Goal: Task Accomplishment & Management: Complete application form

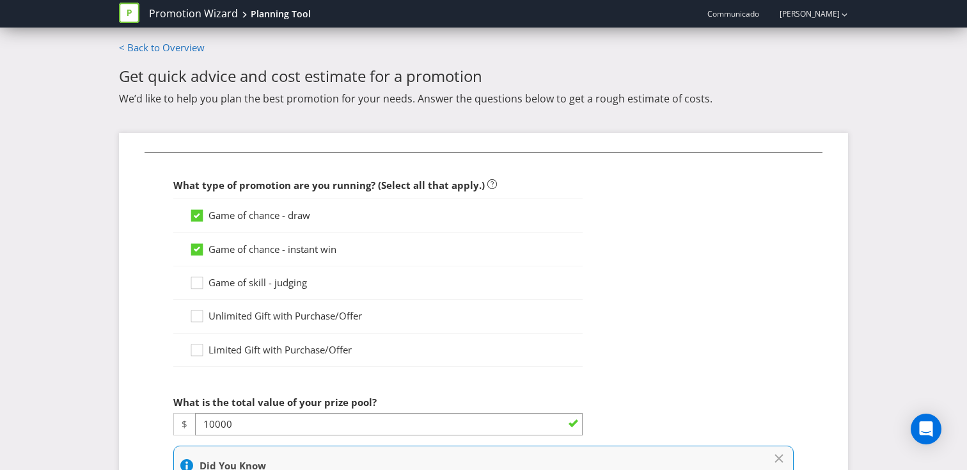
select select "MARKETING_REVIEW_1"
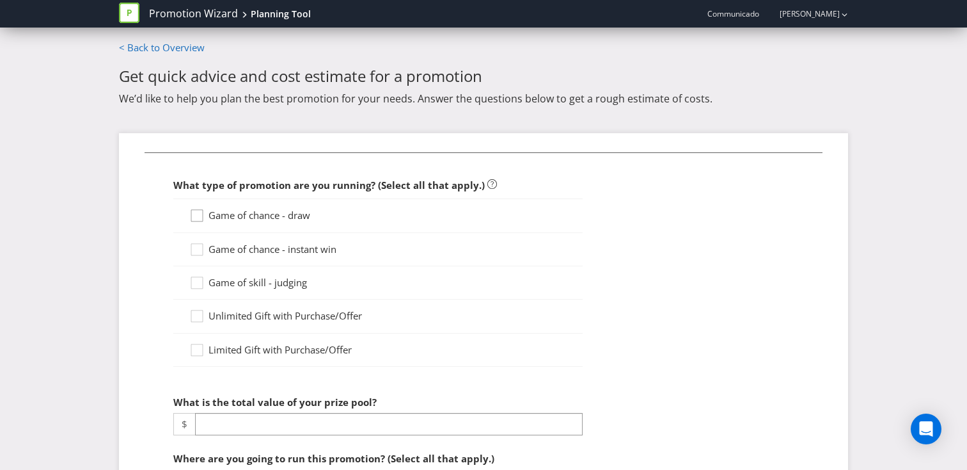
click at [200, 213] on div at bounding box center [195, 220] width 13 height 22
click at [0, 0] on input "Game of chance - draw" at bounding box center [0, 0] width 0 height 0
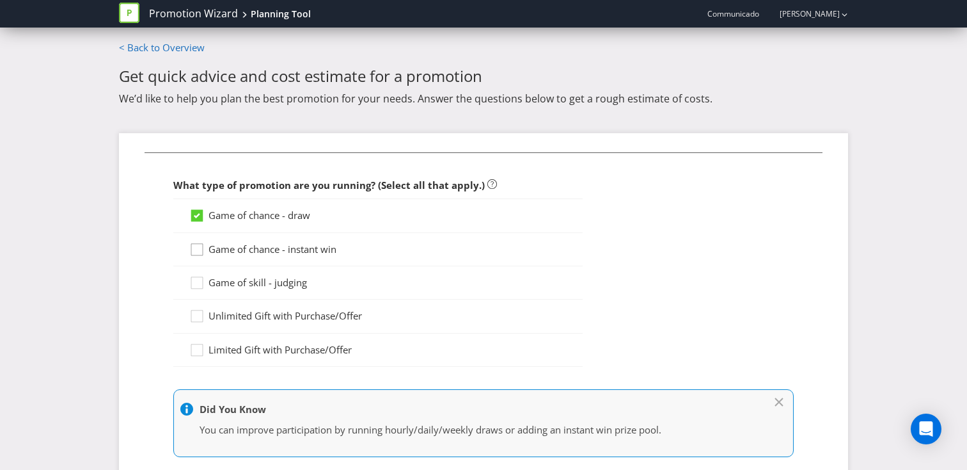
click at [199, 247] on div at bounding box center [197, 245] width 6 height 6
click at [0, 0] on input "Game of chance - instant win" at bounding box center [0, 0] width 0 height 0
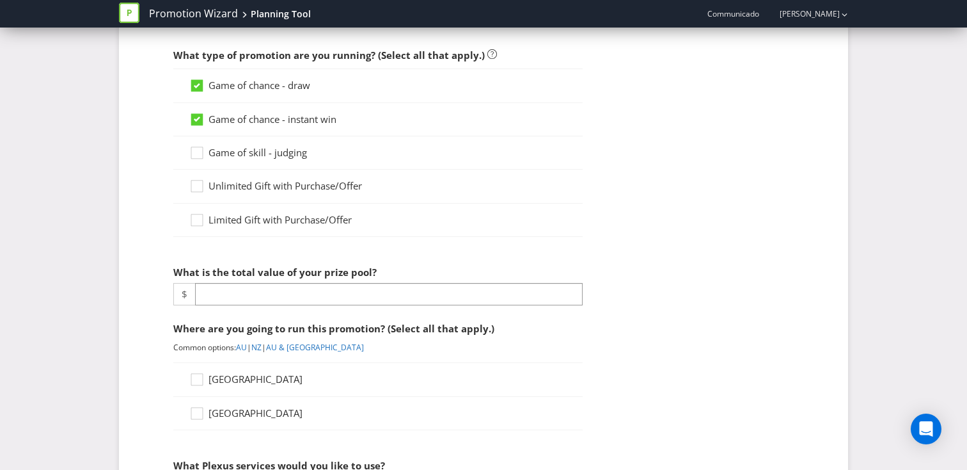
scroll to position [144, 0]
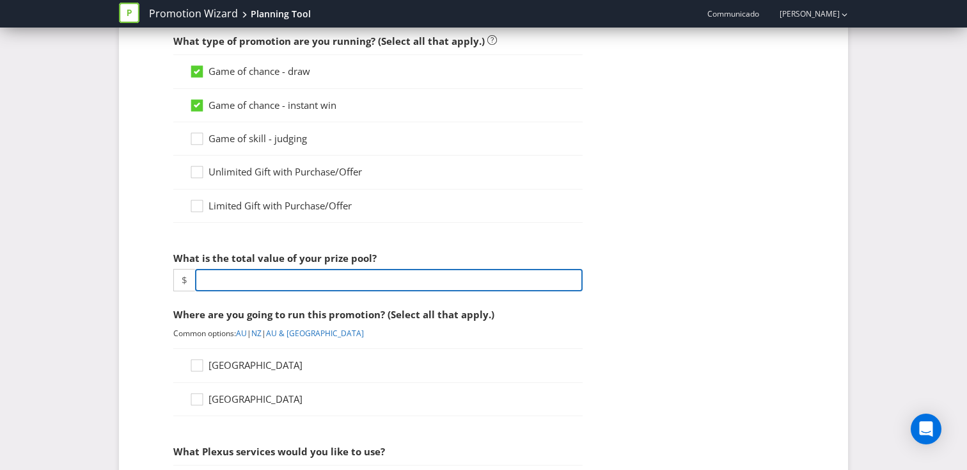
click at [252, 278] on input "number" at bounding box center [389, 280] width 388 height 22
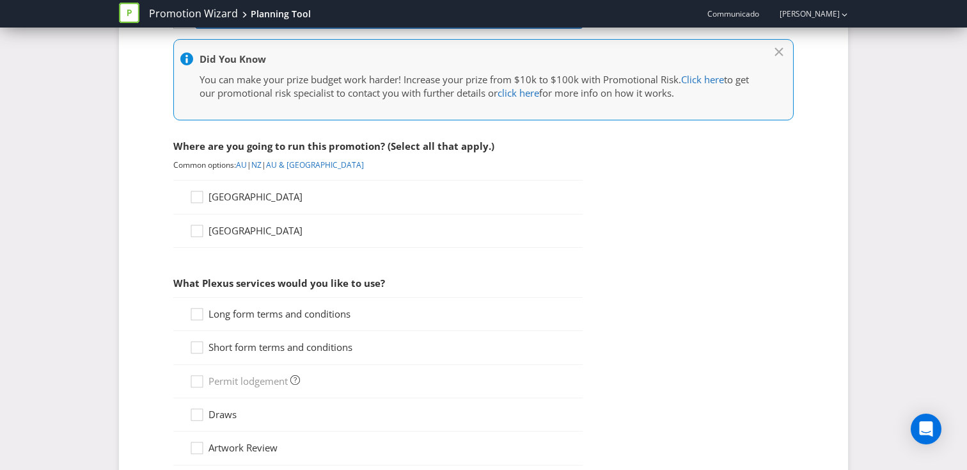
scroll to position [427, 0]
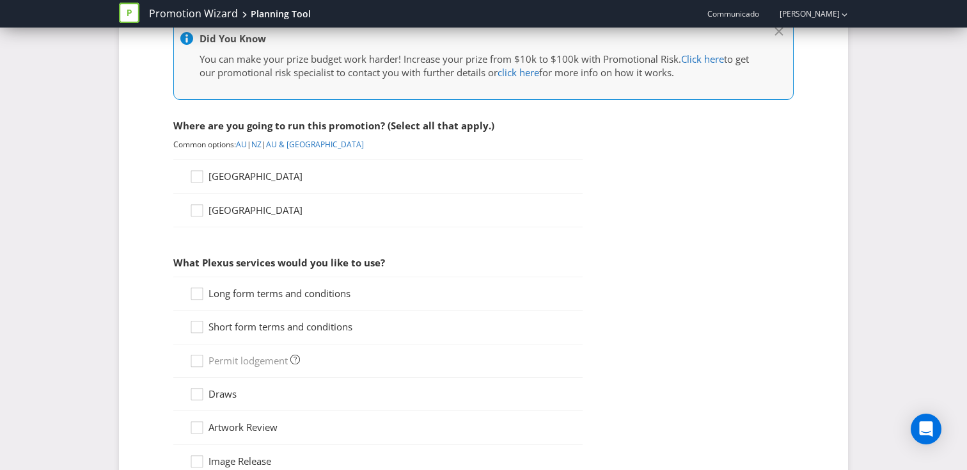
type input "10000"
click at [221, 185] on div "[GEOGRAPHIC_DATA]" at bounding box center [377, 176] width 409 height 34
click at [221, 180] on span "[GEOGRAPHIC_DATA]" at bounding box center [256, 176] width 94 height 13
click at [0, 0] on input "[GEOGRAPHIC_DATA]" at bounding box center [0, 0] width 0 height 0
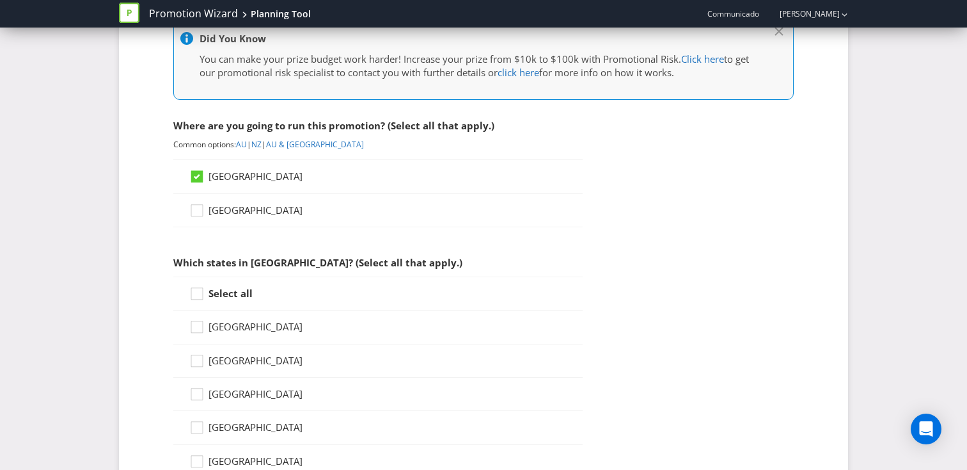
click at [216, 297] on strong "Select all" at bounding box center [231, 293] width 44 height 13
click at [0, 0] on input "Select all" at bounding box center [0, 0] width 0 height 0
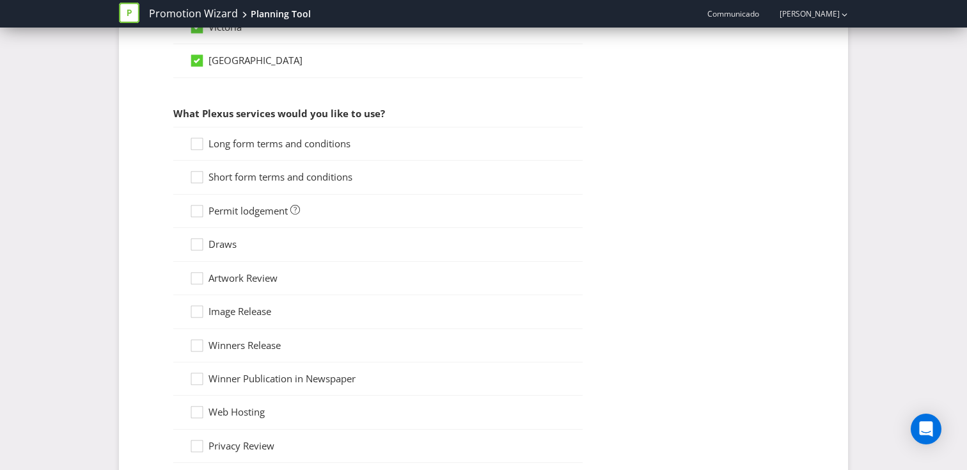
scroll to position [933, 0]
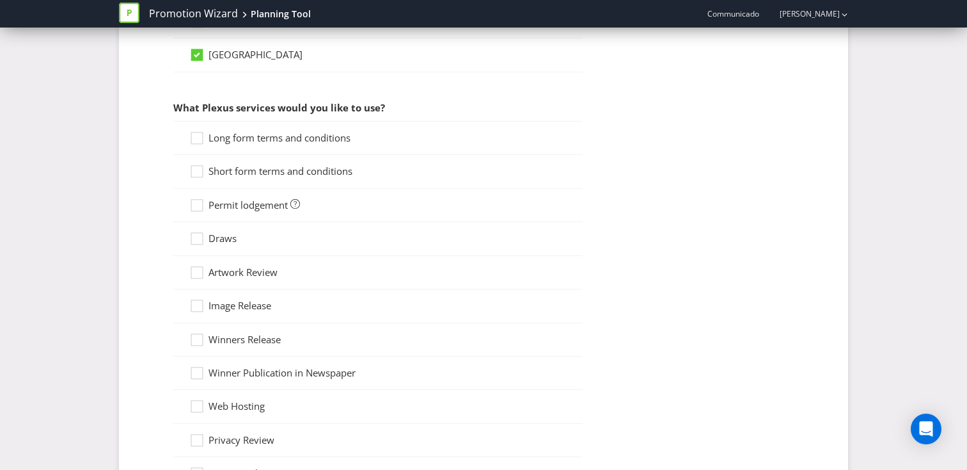
click at [228, 136] on span "Long form terms and conditions" at bounding box center [280, 137] width 142 height 13
click at [0, 0] on input "Long form terms and conditions" at bounding box center [0, 0] width 0 height 0
click at [227, 170] on span "Short form terms and conditions" at bounding box center [281, 170] width 144 height 13
click at [0, 0] on input "Short form terms and conditions" at bounding box center [0, 0] width 0 height 0
click at [227, 194] on div "Permit lodgement" at bounding box center [377, 205] width 409 height 33
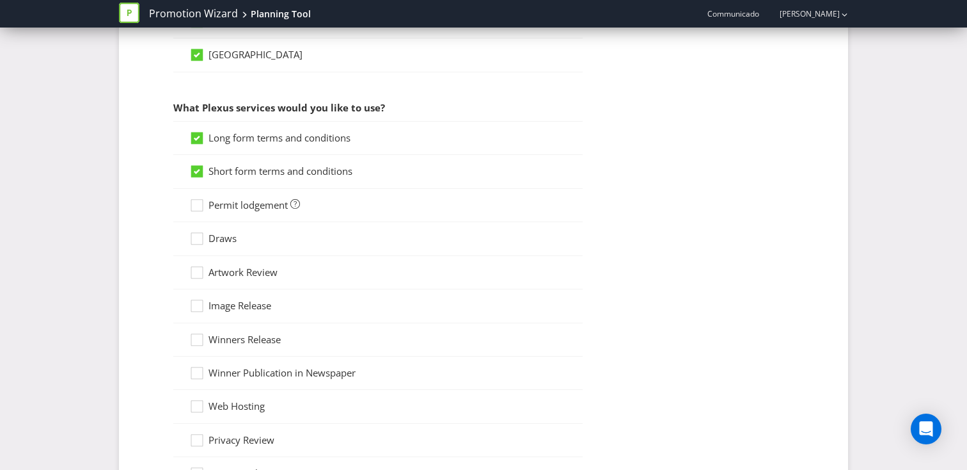
click at [227, 218] on div "Permit lodgement" at bounding box center [377, 205] width 409 height 33
click at [226, 209] on span "Permit lodgement" at bounding box center [248, 204] width 79 height 13
click at [0, 0] on input "Permit lodgement" at bounding box center [0, 0] width 0 height 0
click at [219, 237] on span "Draws" at bounding box center [223, 238] width 28 height 13
click at [0, 0] on input "Draws" at bounding box center [0, 0] width 0 height 0
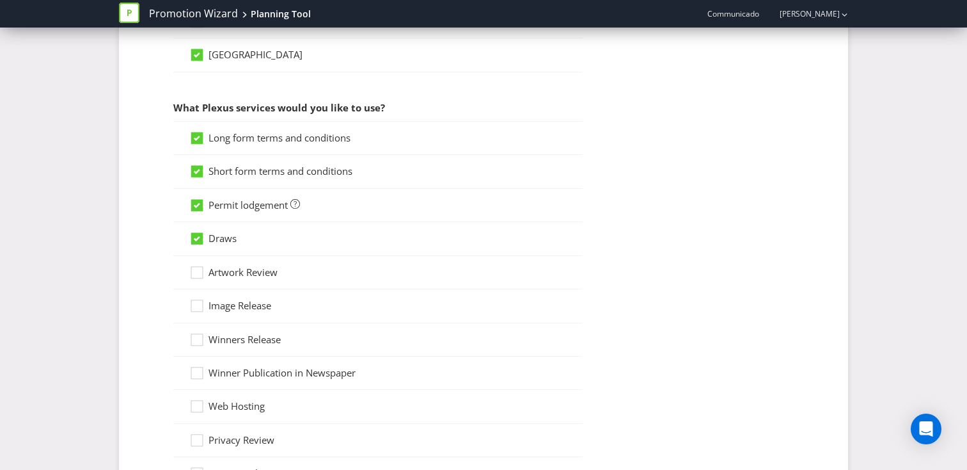
click at [228, 264] on div "Artwork Review" at bounding box center [377, 272] width 409 height 33
click at [228, 272] on span "Artwork Review" at bounding box center [243, 271] width 69 height 13
click at [0, 0] on input "Artwork Review" at bounding box center [0, 0] width 0 height 0
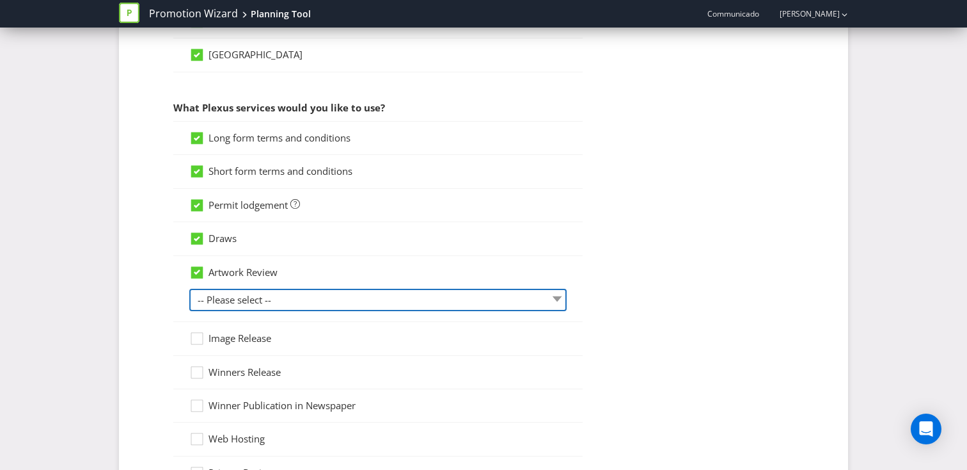
click at [248, 301] on select "-- Please select -- 1 piece 2-4 pieces (provided at same time) 5-7 pieces (prov…" at bounding box center [377, 300] width 377 height 22
select select "MARKETING_REVIEW_1"
click at [189, 289] on select "-- Please select -- 1 piece 2-4 pieces (provided at same time) 5-7 pieces (prov…" at bounding box center [377, 300] width 377 height 22
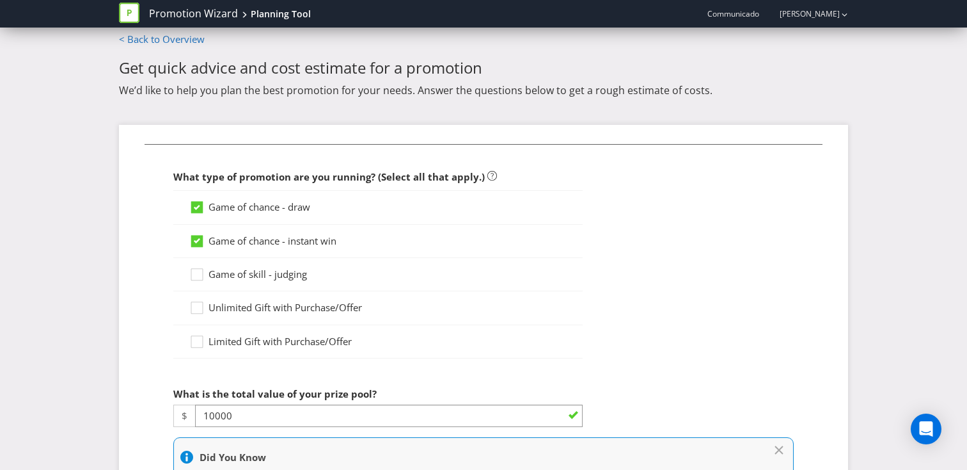
scroll to position [69, 0]
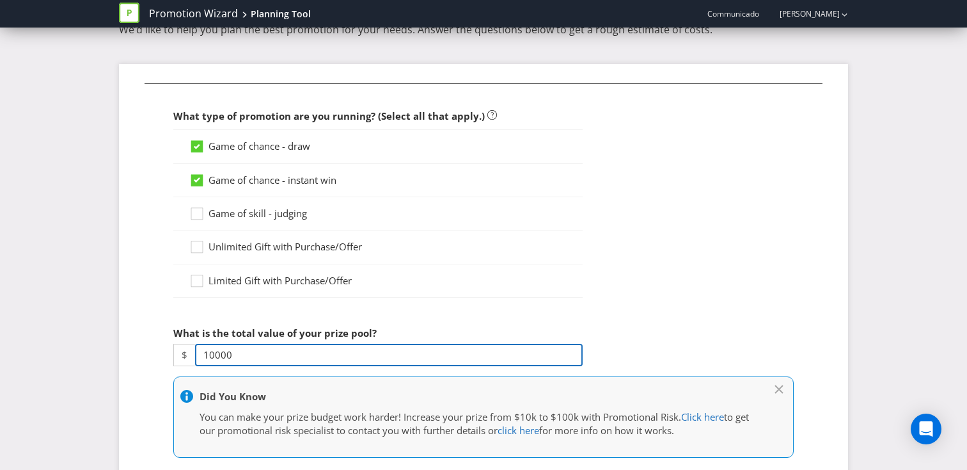
drag, startPoint x: 235, startPoint y: 354, endPoint x: 148, endPoint y: 354, distance: 87.0
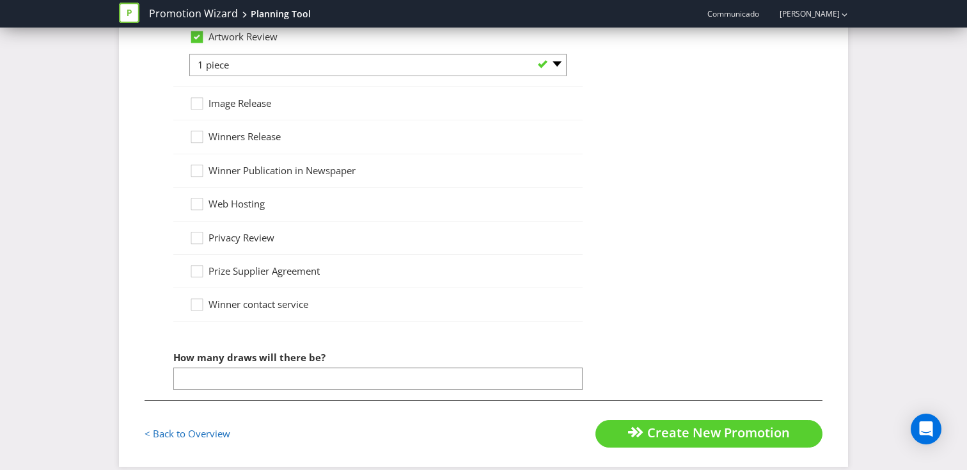
scroll to position [1090, 0]
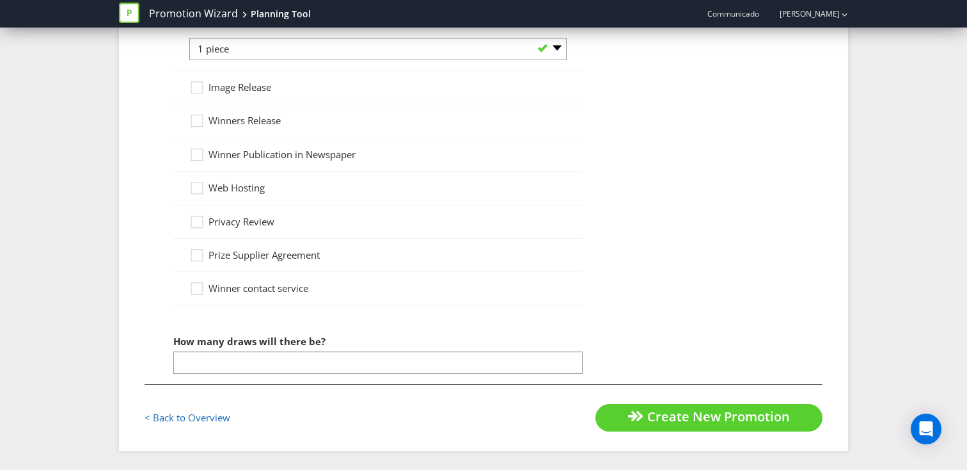
type input "5000"
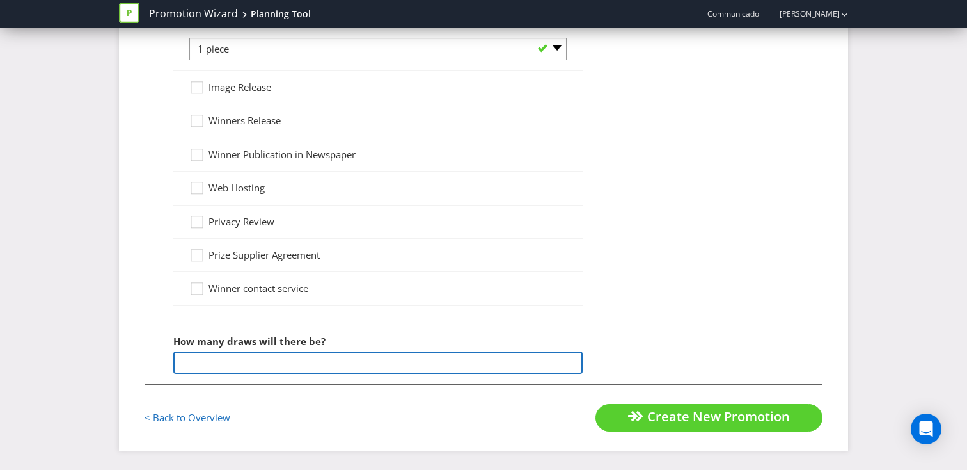
click at [314, 363] on input "number" at bounding box center [377, 362] width 409 height 22
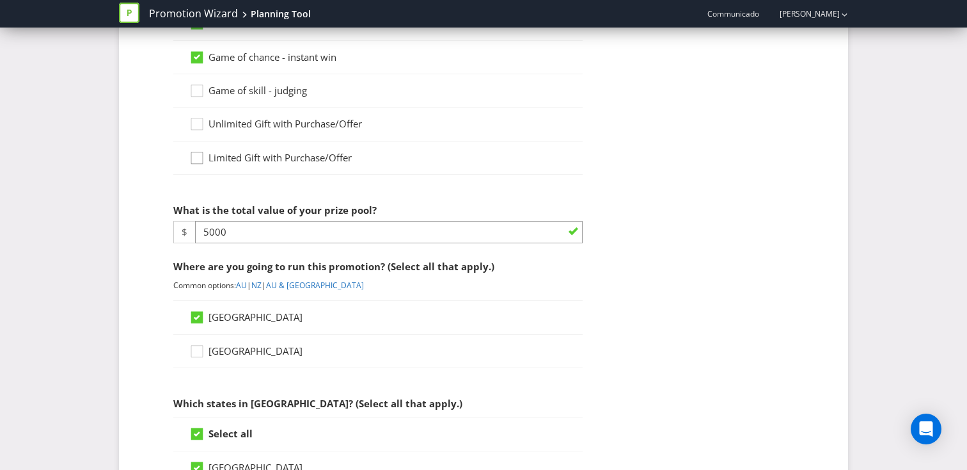
scroll to position [198, 0]
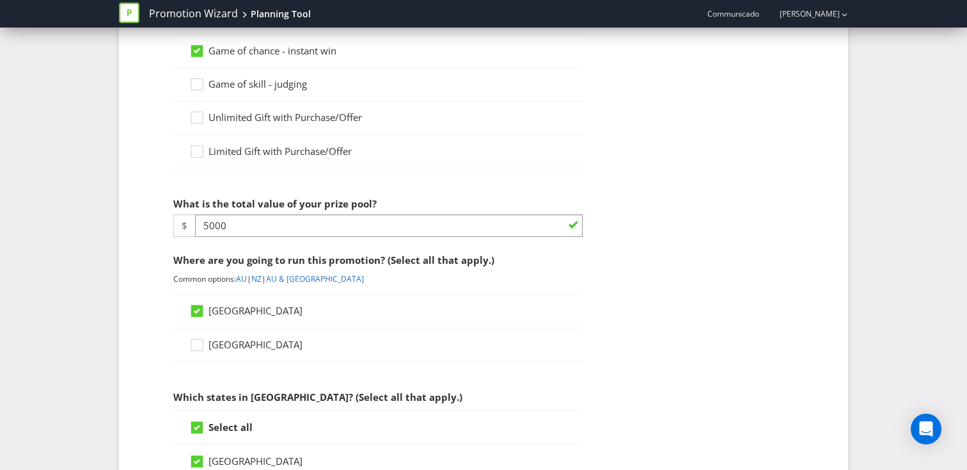
type input "1"
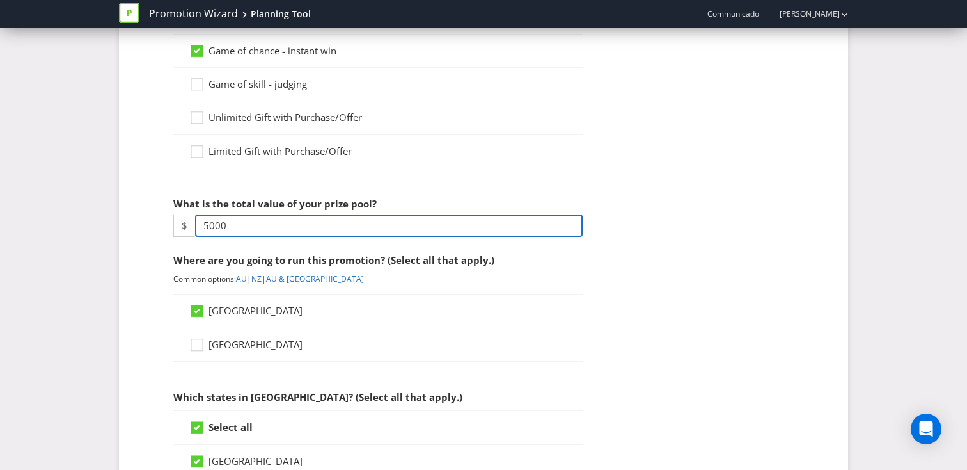
drag, startPoint x: 230, startPoint y: 225, endPoint x: 120, endPoint y: 226, distance: 110.1
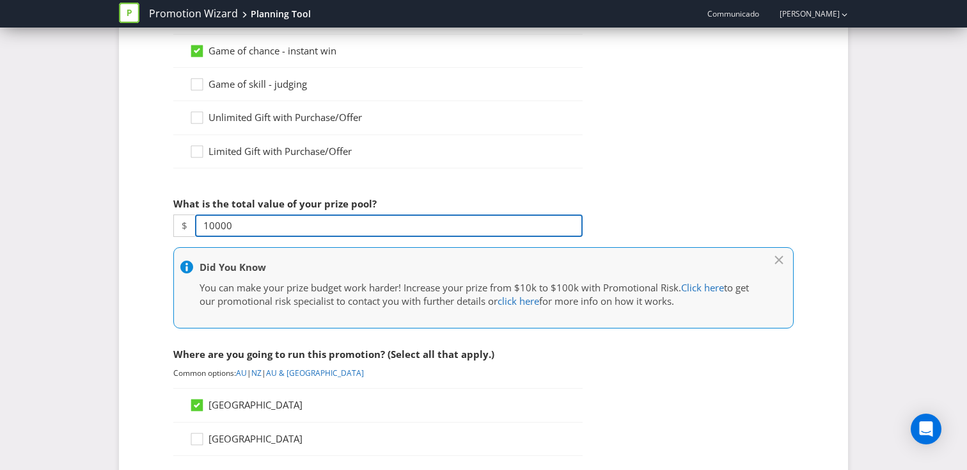
type input "10000"
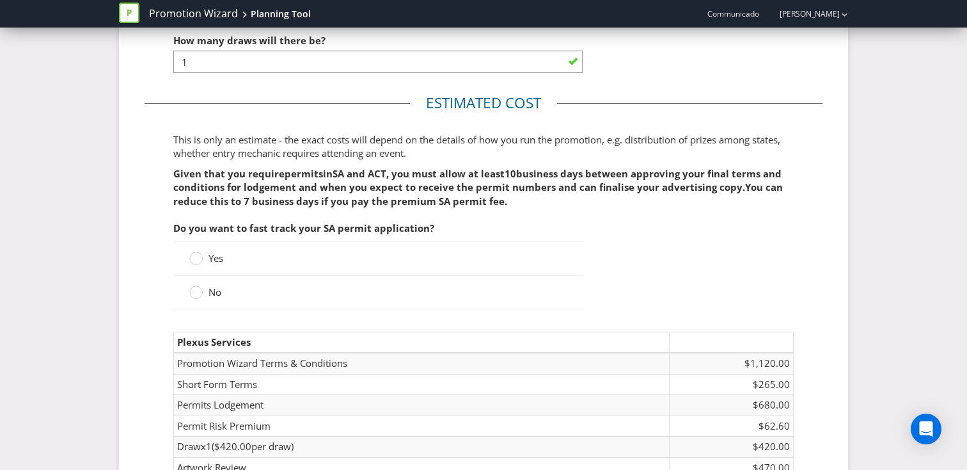
scroll to position [1494, 0]
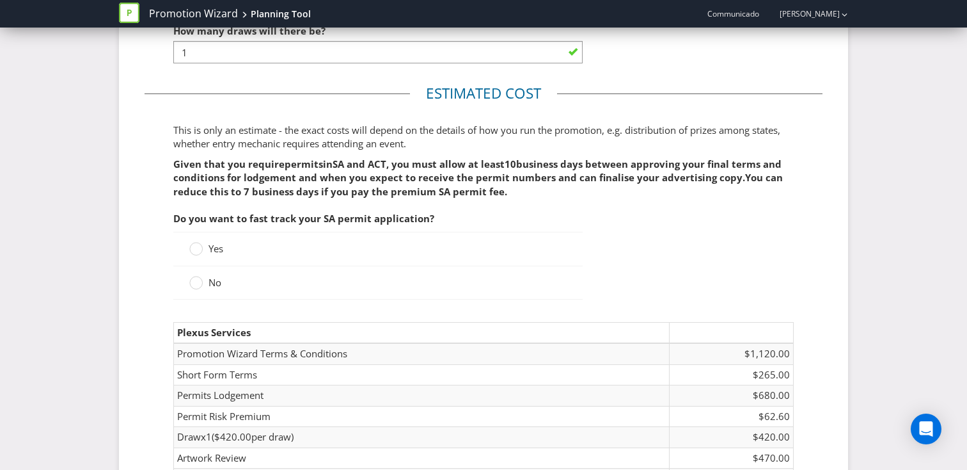
click at [203, 253] on label "Yes" at bounding box center [207, 248] width 36 height 13
click at [0, 0] on input "Yes" at bounding box center [0, 0] width 0 height 0
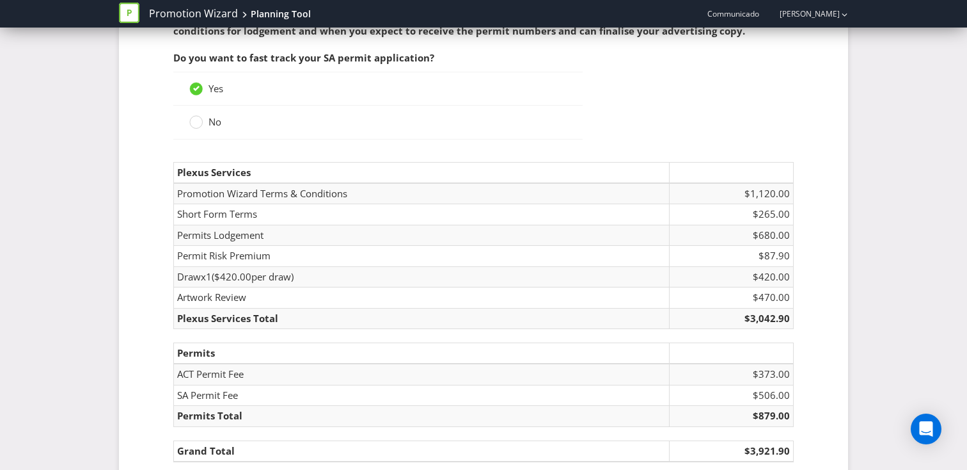
scroll to position [1732, 0]
